Goal: Task Accomplishment & Management: Use online tool/utility

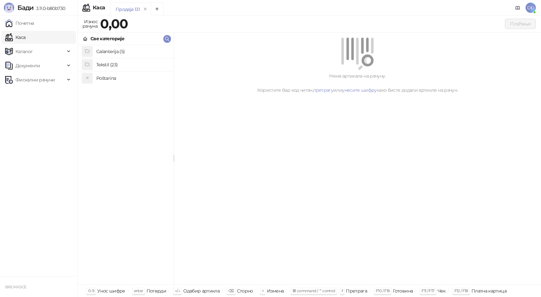
drag, startPoint x: 109, startPoint y: 79, endPoint x: 107, endPoint y: 70, distance: 9.8
click at [109, 79] on h4 "Poštarina" at bounding box center [132, 78] width 72 height 10
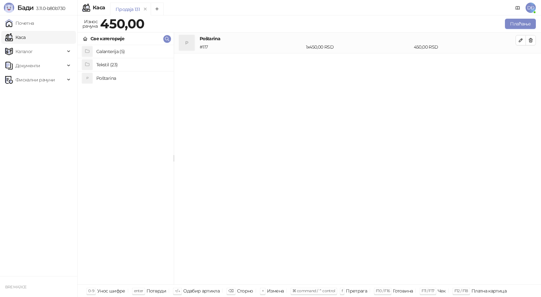
click at [105, 65] on h4 "Tekstil (23)" at bounding box center [132, 65] width 72 height 10
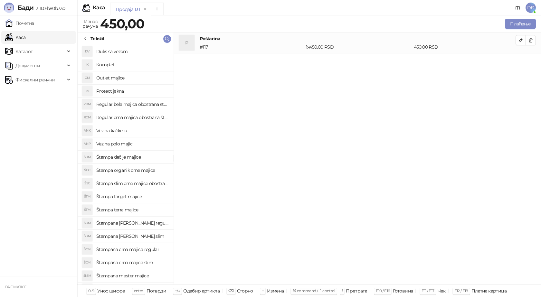
click at [145, 250] on h4 "Štampana crna majica regular" at bounding box center [132, 249] width 72 height 10
click at [520, 63] on icon "button" at bounding box center [520, 61] width 5 height 5
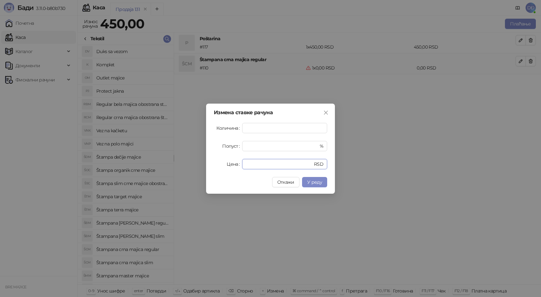
drag, startPoint x: 230, startPoint y: 162, endPoint x: 216, endPoint y: 159, distance: 14.0
click at [217, 161] on div "Цена * RSD" at bounding box center [270, 164] width 113 height 10
type input "****"
click at [315, 184] on span "У реду" at bounding box center [314, 182] width 15 height 6
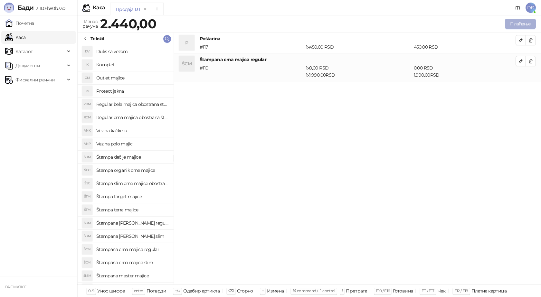
click at [523, 21] on button "Плаћање" at bounding box center [520, 24] width 31 height 10
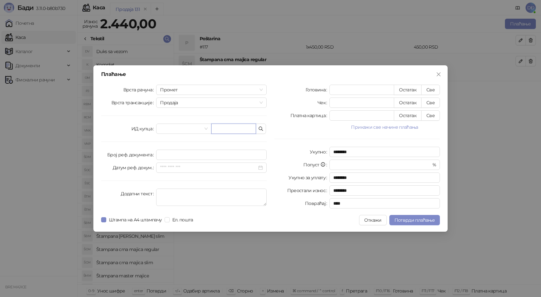
click at [230, 128] on input "text" at bounding box center [233, 129] width 45 height 10
paste input "**********"
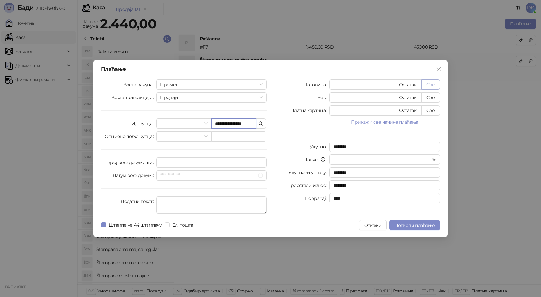
type input "**********"
click at [430, 83] on button "Све" at bounding box center [430, 85] width 19 height 10
type input "****"
click at [410, 226] on span "Потврди плаћање" at bounding box center [414, 225] width 40 height 6
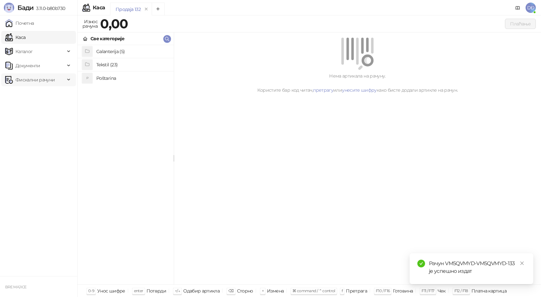
click at [45, 80] on span "Фискални рачуни" at bounding box center [34, 79] width 39 height 13
click at [43, 93] on link "Издати рачуни" at bounding box center [29, 94] width 43 height 13
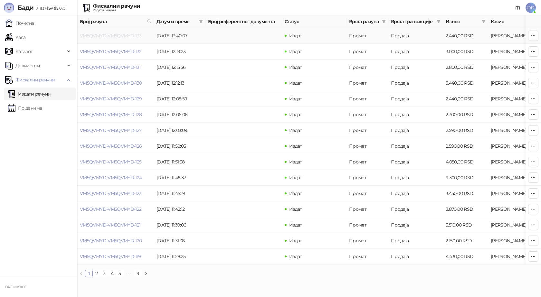
click at [111, 34] on link "VM5QVMYD-VM5QVMYD-133" at bounding box center [111, 36] width 62 height 6
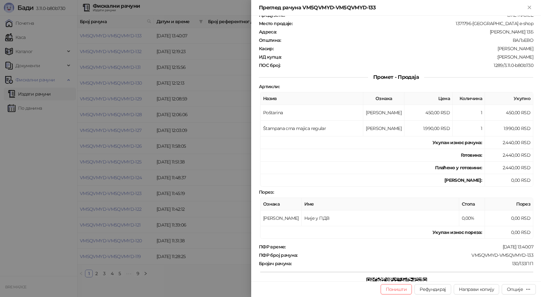
scroll to position [64, 0]
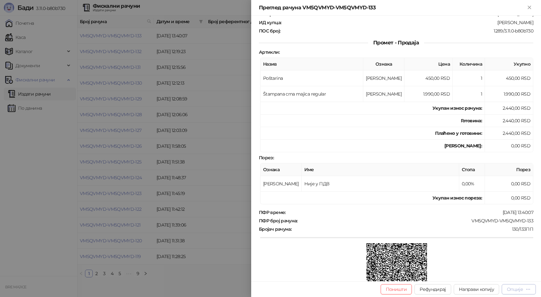
click at [518, 290] on div "Опције" at bounding box center [515, 289] width 16 height 6
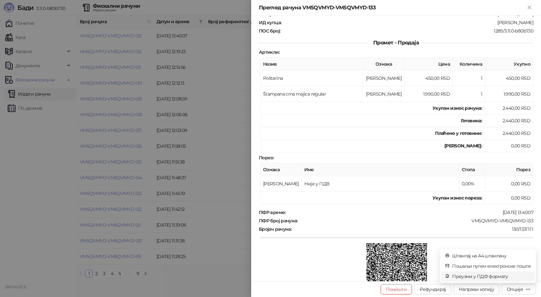
click at [495, 276] on span "Преузми у ПДФ формату" at bounding box center [491, 276] width 79 height 7
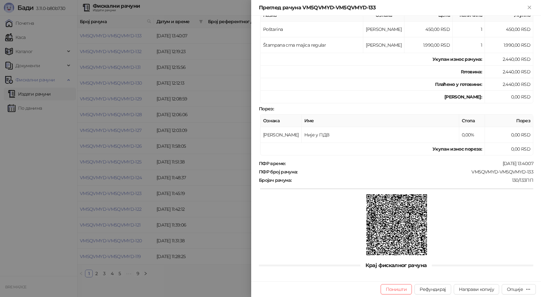
scroll to position [117, 0]
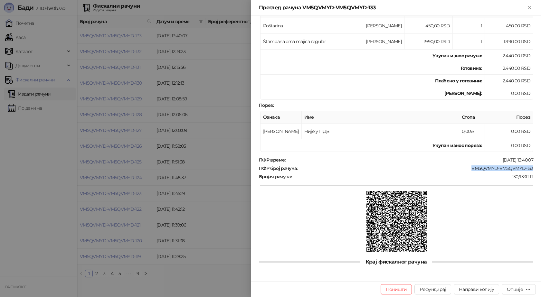
drag, startPoint x: 529, startPoint y: 167, endPoint x: 467, endPoint y: 167, distance: 62.4
click at [468, 167] on div "Фискални рачун ПИБ : 115085843 Предузеће : BRE MAJICE Место продаје : 1371796-[…" at bounding box center [396, 149] width 290 height 266
copy div "VM5QVMYD-VM5QVMYD-133"
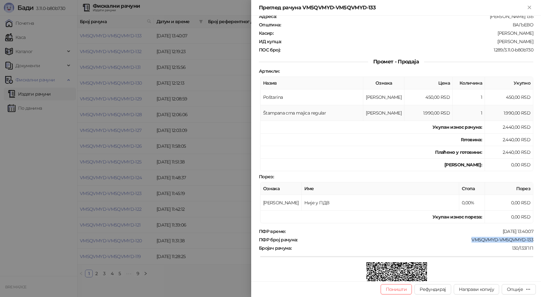
scroll to position [0, 0]
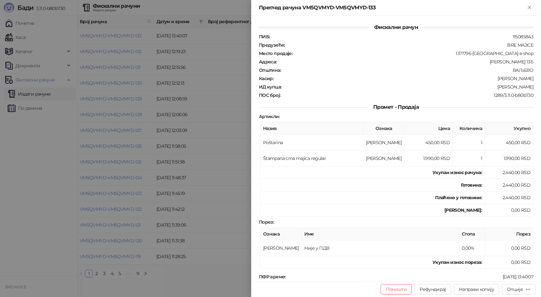
drag, startPoint x: 529, startPoint y: 88, endPoint x: 494, endPoint y: 88, distance: 35.1
click at [494, 88] on div "ИД купца : :[PERSON_NAME]" at bounding box center [396, 87] width 277 height 6
copy div "[PERSON_NAME]"
click at [528, 5] on icon "Close" at bounding box center [529, 8] width 6 height 6
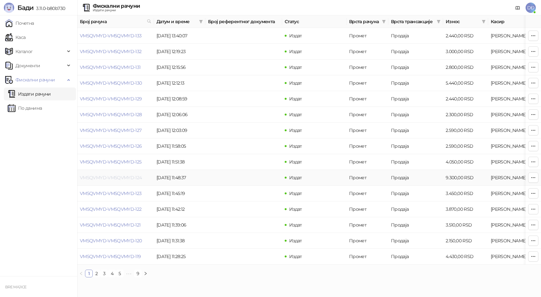
click at [127, 178] on link "VM5QVMYD-VM5QVMYD-124" at bounding box center [111, 178] width 62 height 6
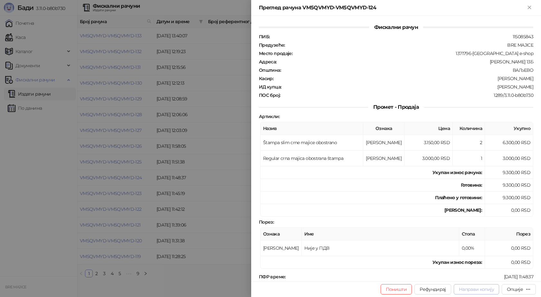
click at [474, 290] on span "Направи копију" at bounding box center [476, 289] width 35 height 6
type input "**********"
type input "****"
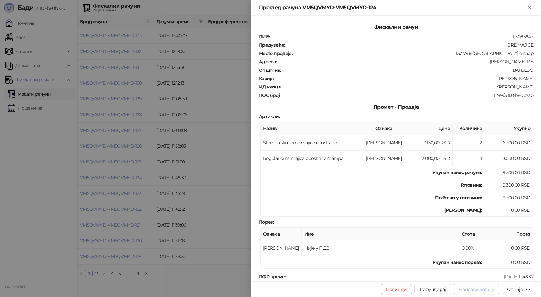
type input "**********"
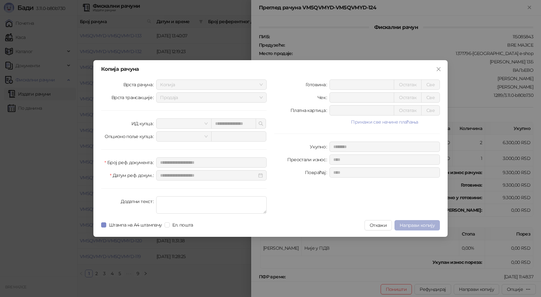
click at [424, 227] on span "Направи копију" at bounding box center [416, 225] width 35 height 6
